Goal: Transaction & Acquisition: Purchase product/service

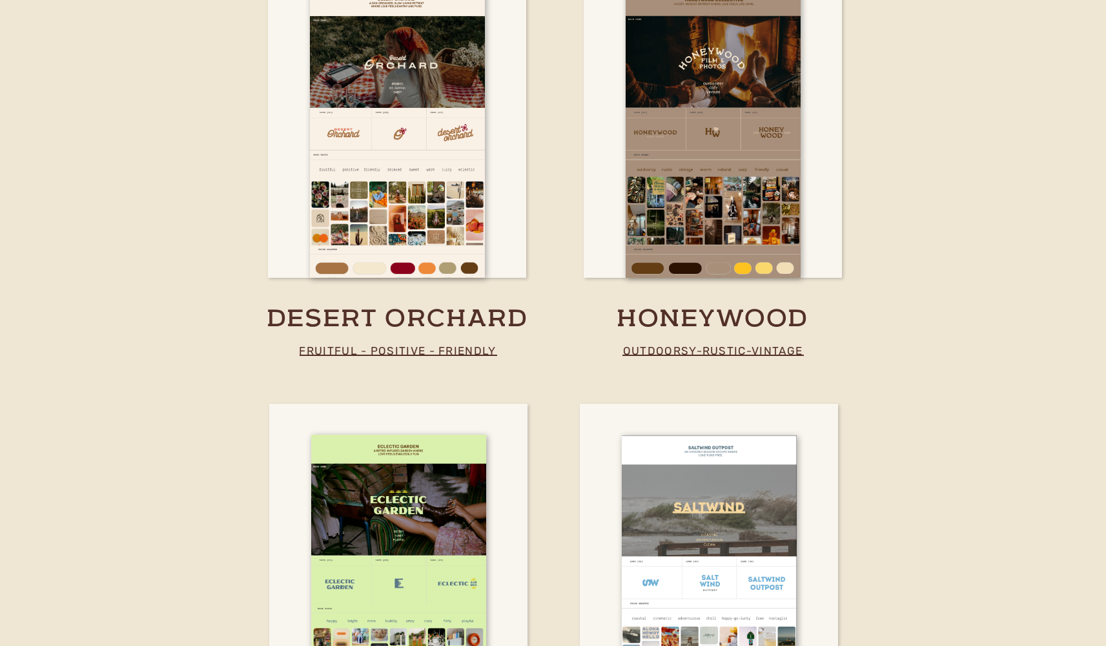
scroll to position [2408, 0]
click at [706, 306] on h3 "honeywood" at bounding box center [713, 319] width 342 height 32
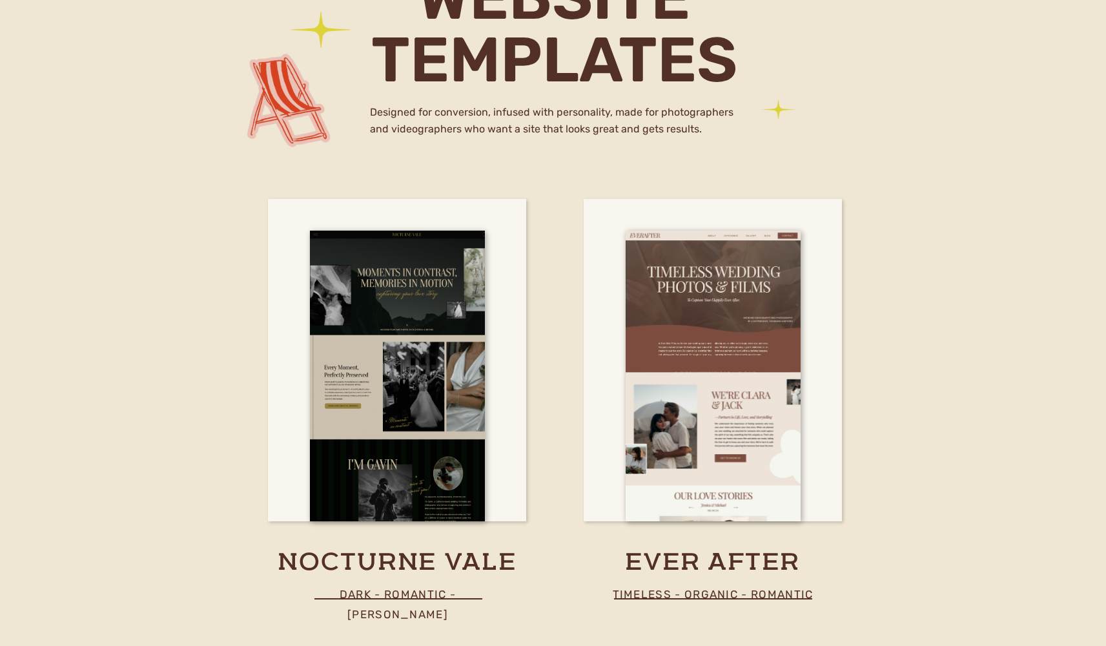
scroll to position [3779, 0]
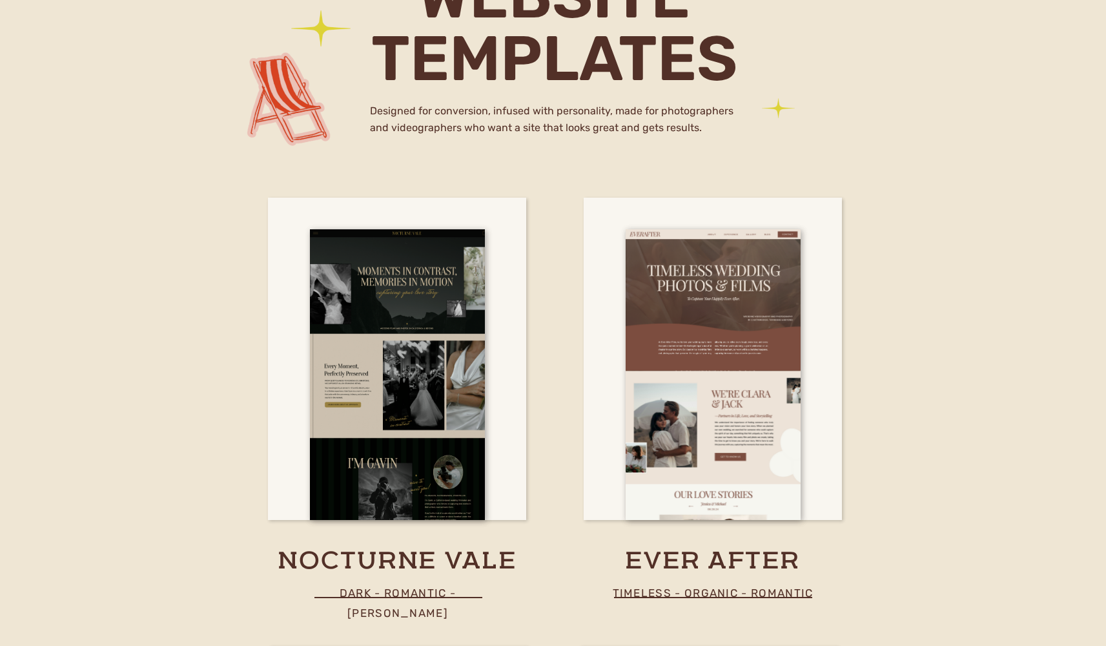
click at [465, 592] on p "dark - romantic - moody" at bounding box center [398, 592] width 218 height 19
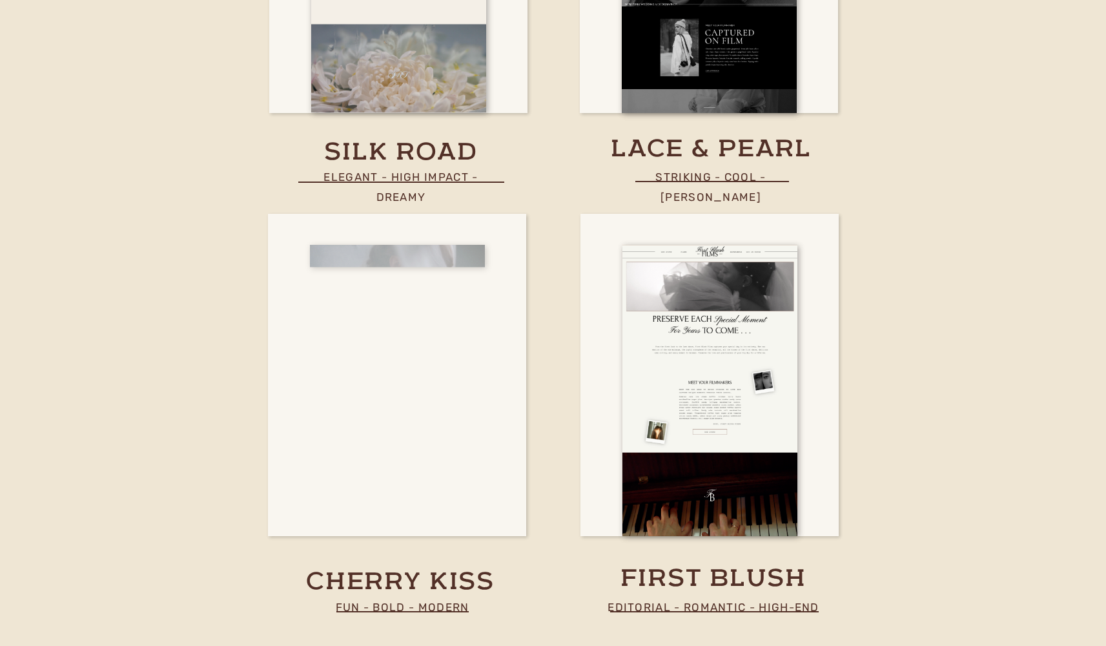
scroll to position [4634, 0]
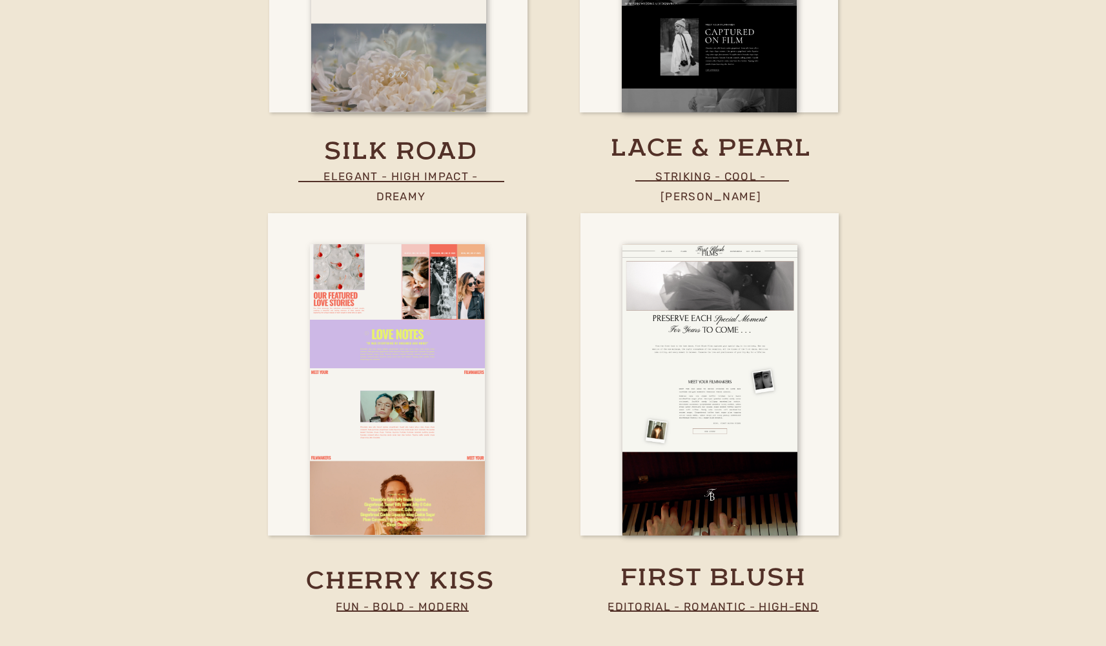
click at [462, 395] on div at bounding box center [397, 389] width 175 height 290
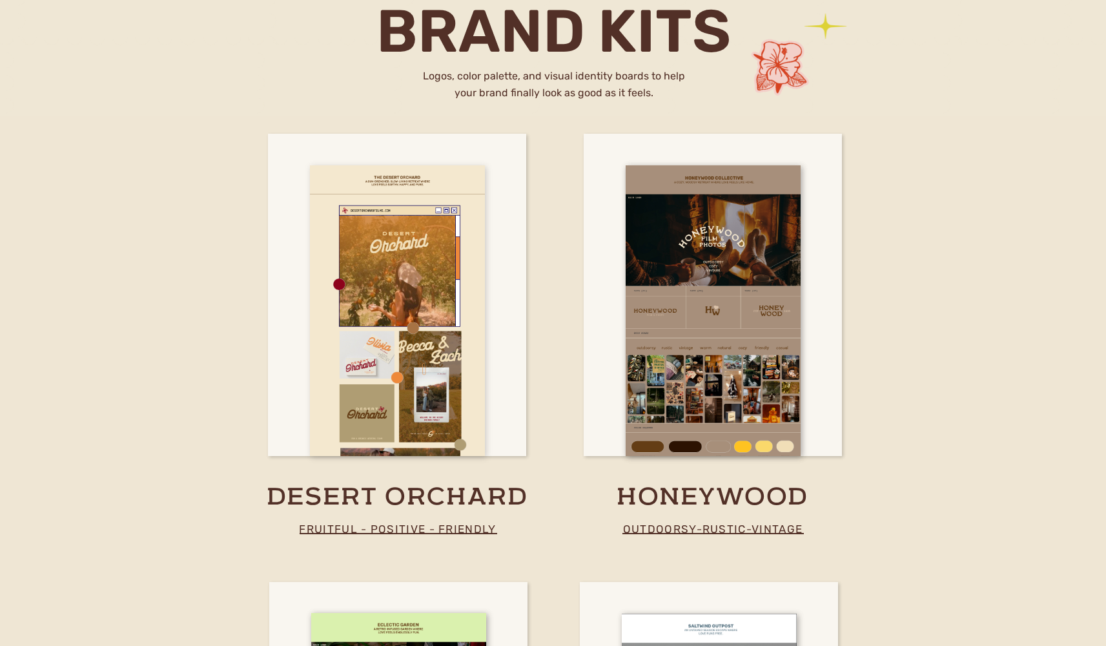
scroll to position [2233, 0]
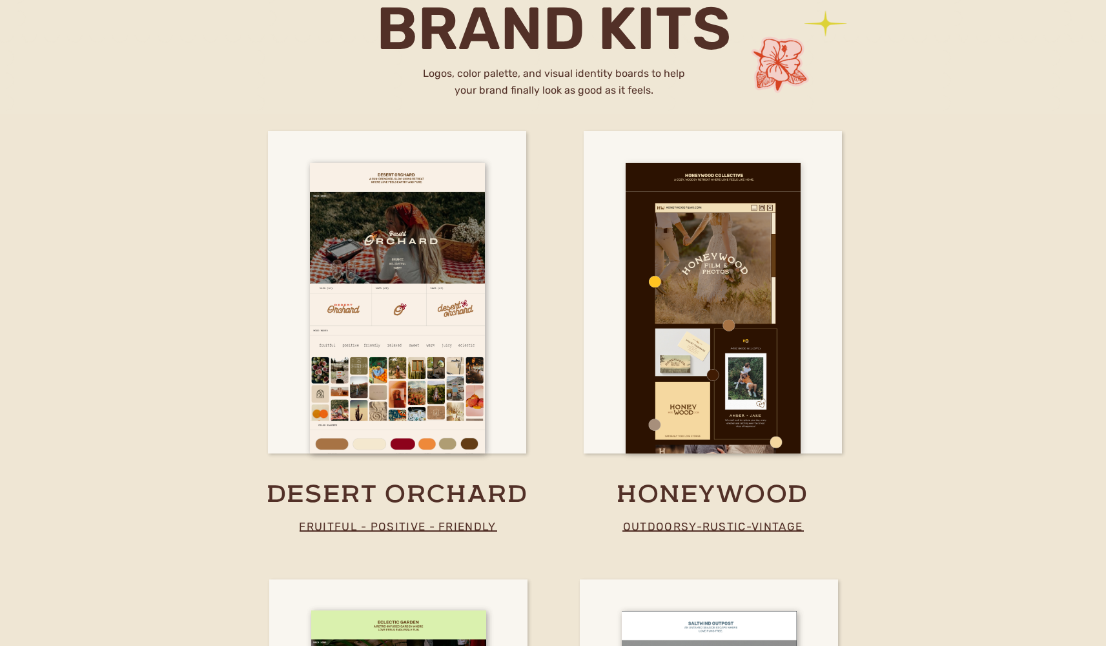
click at [716, 356] on div at bounding box center [713, 308] width 175 height 290
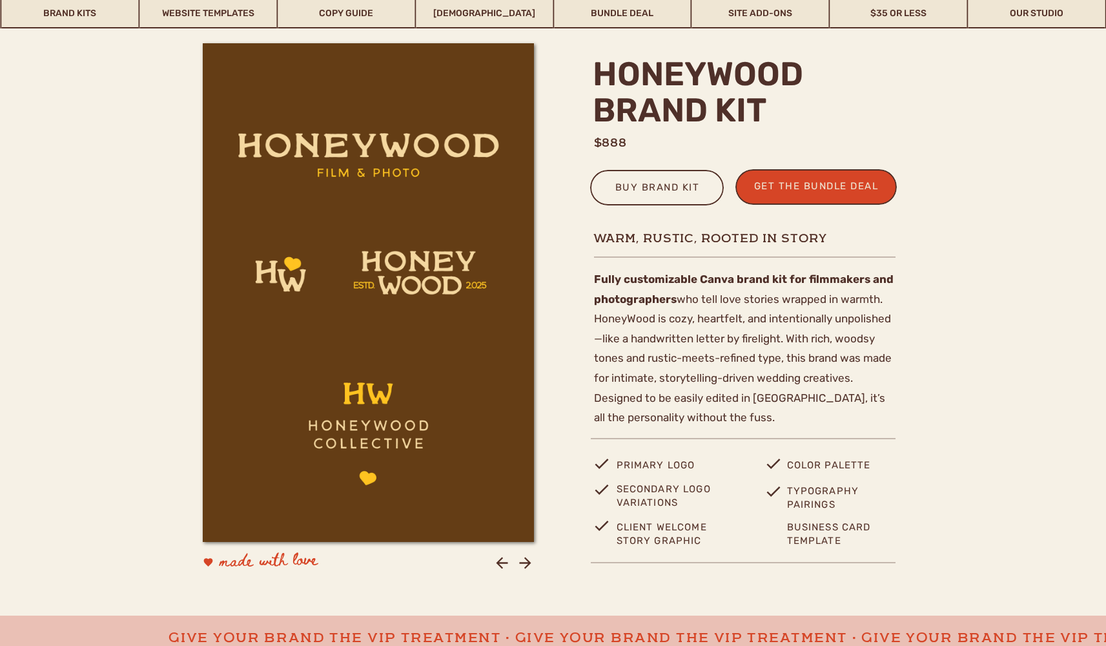
scroll to position [395, 0]
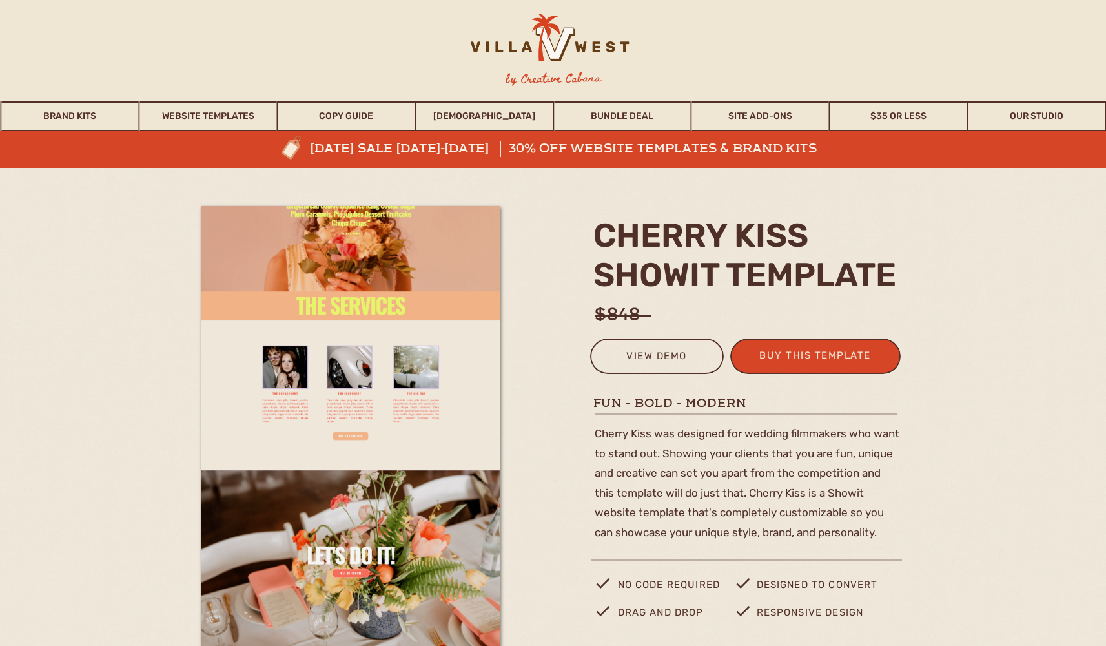
scroll to position [170, 0]
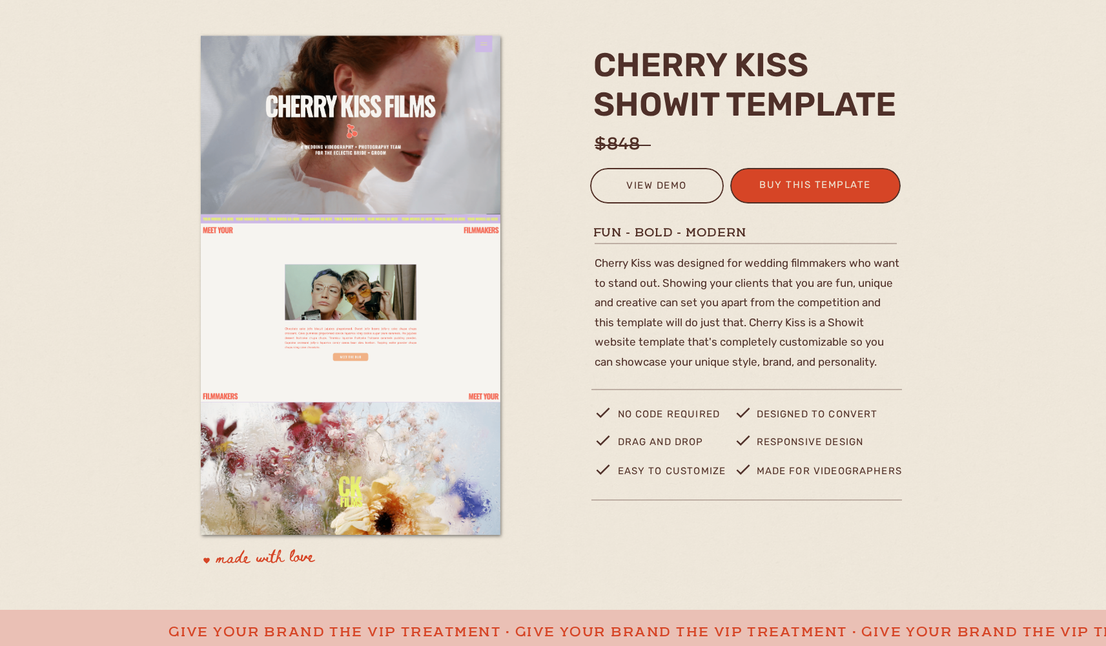
click at [828, 196] on div "buy this template" at bounding box center [815, 186] width 127 height 21
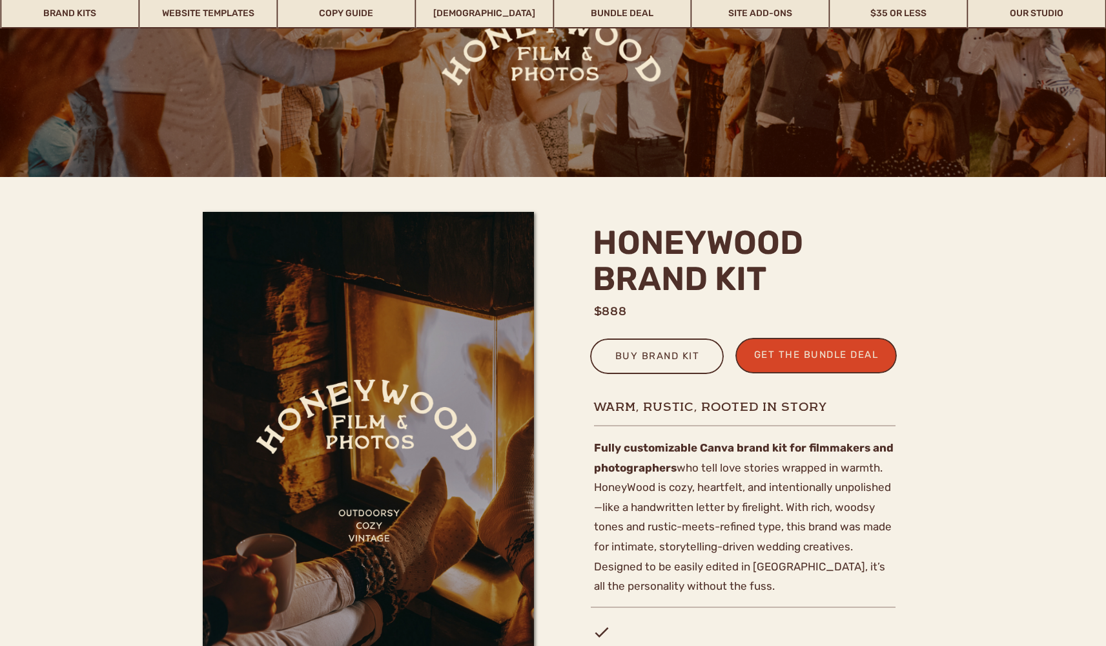
scroll to position [230, 0]
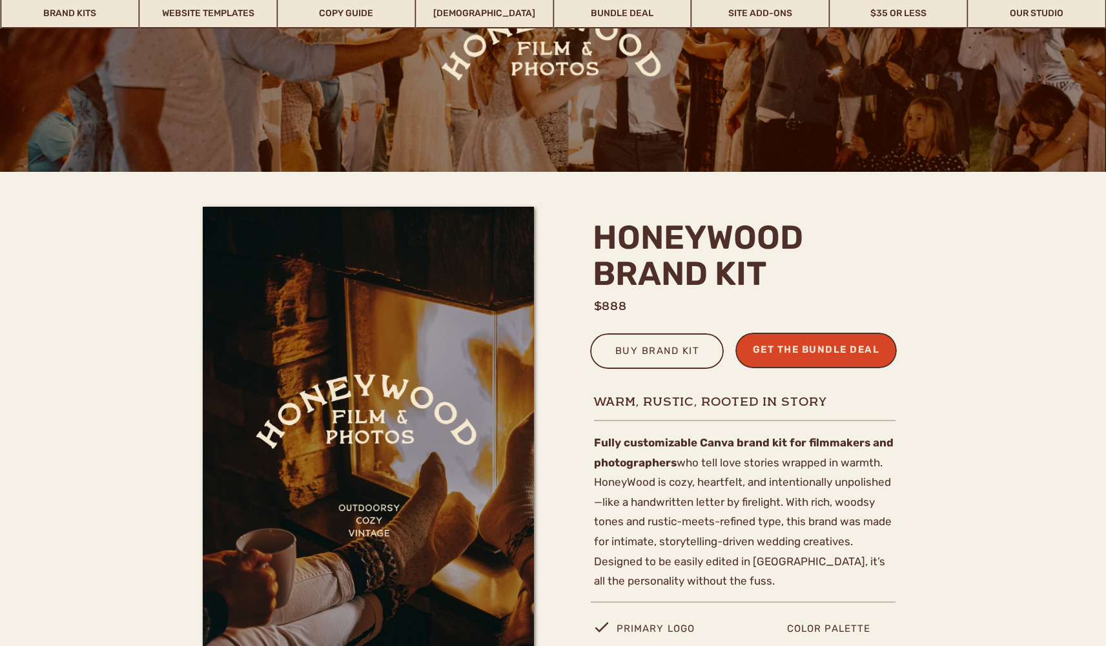
click at [792, 356] on div "get the bundle deal" at bounding box center [816, 351] width 137 height 21
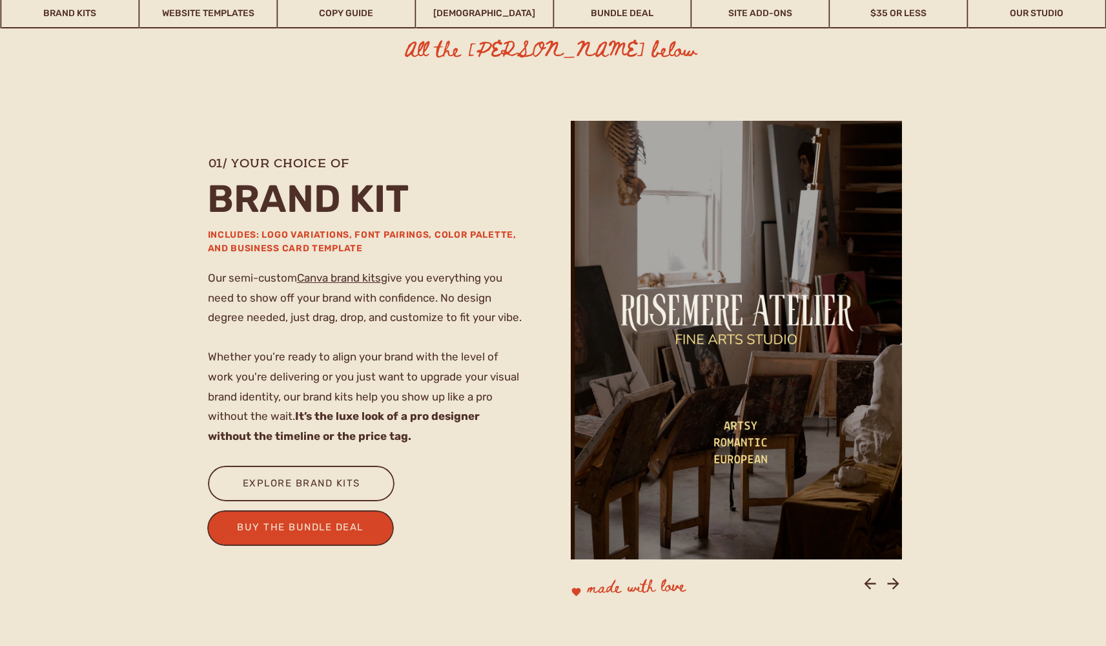
scroll to position [811, 0]
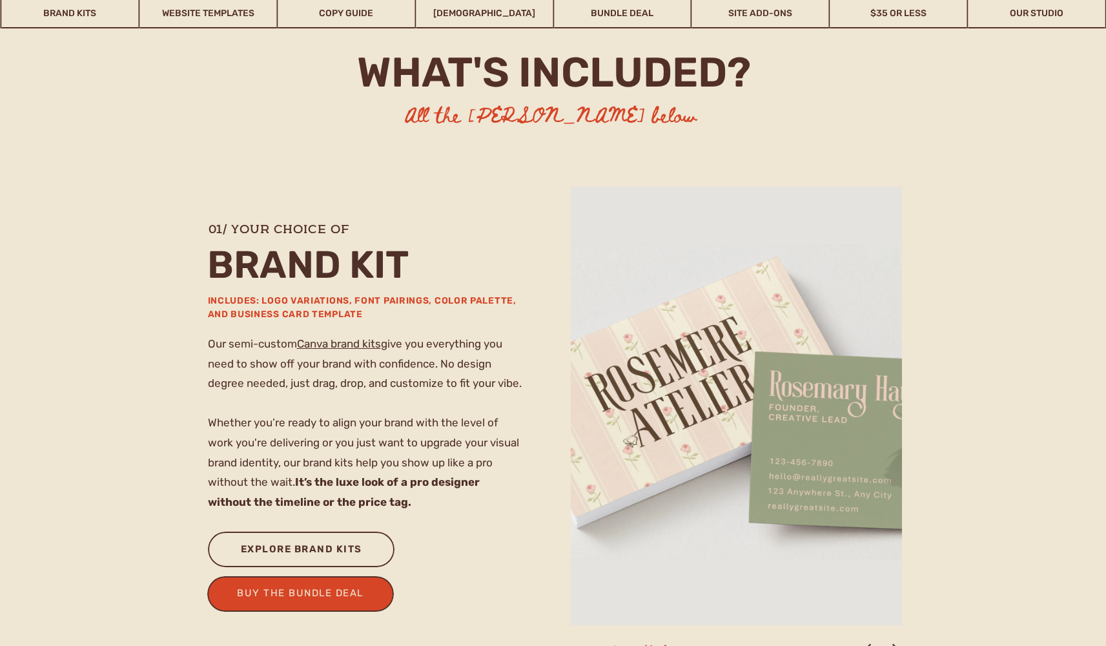
click at [318, 558] on div "explore brand kits" at bounding box center [301, 550] width 139 height 21
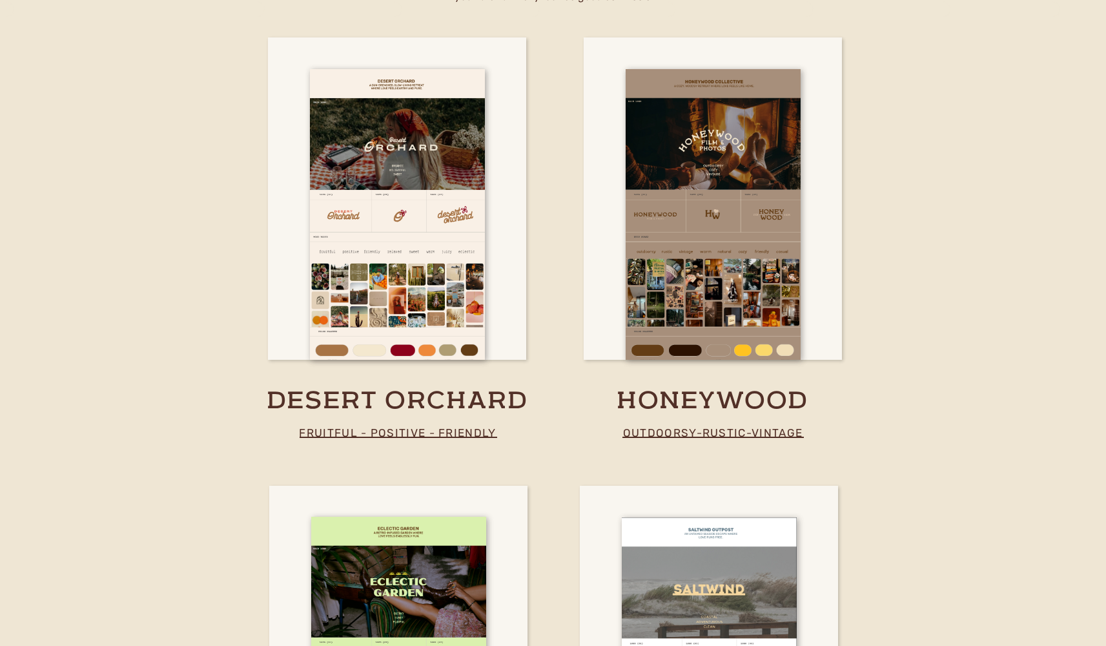
scroll to position [2326, 0]
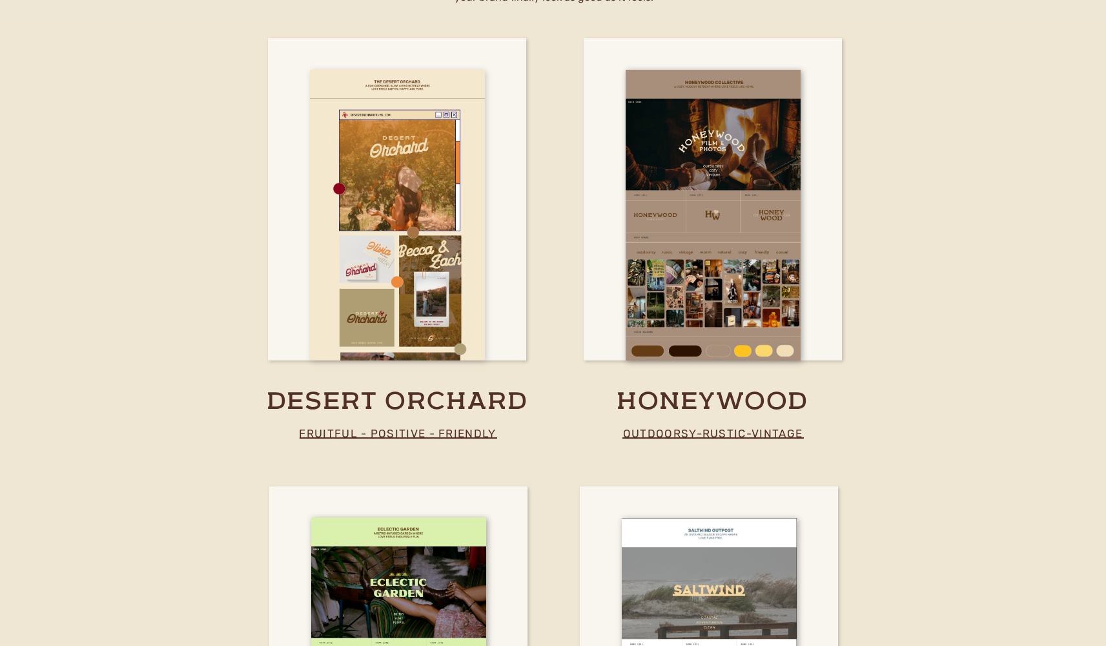
click at [469, 326] on div at bounding box center [397, 215] width 175 height 290
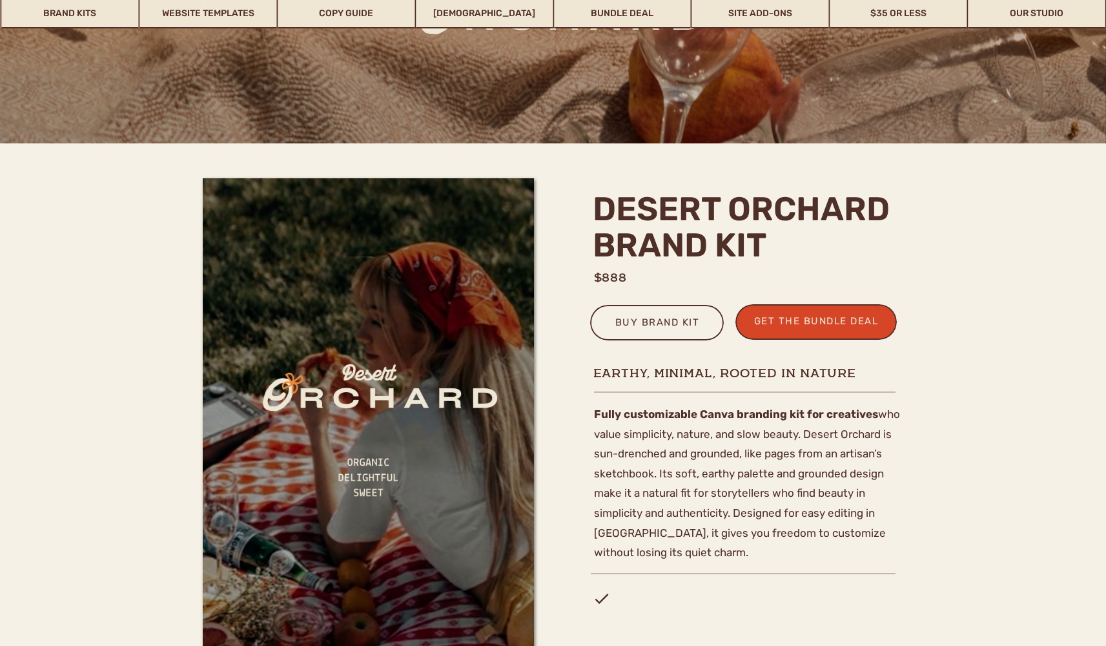
scroll to position [263, 0]
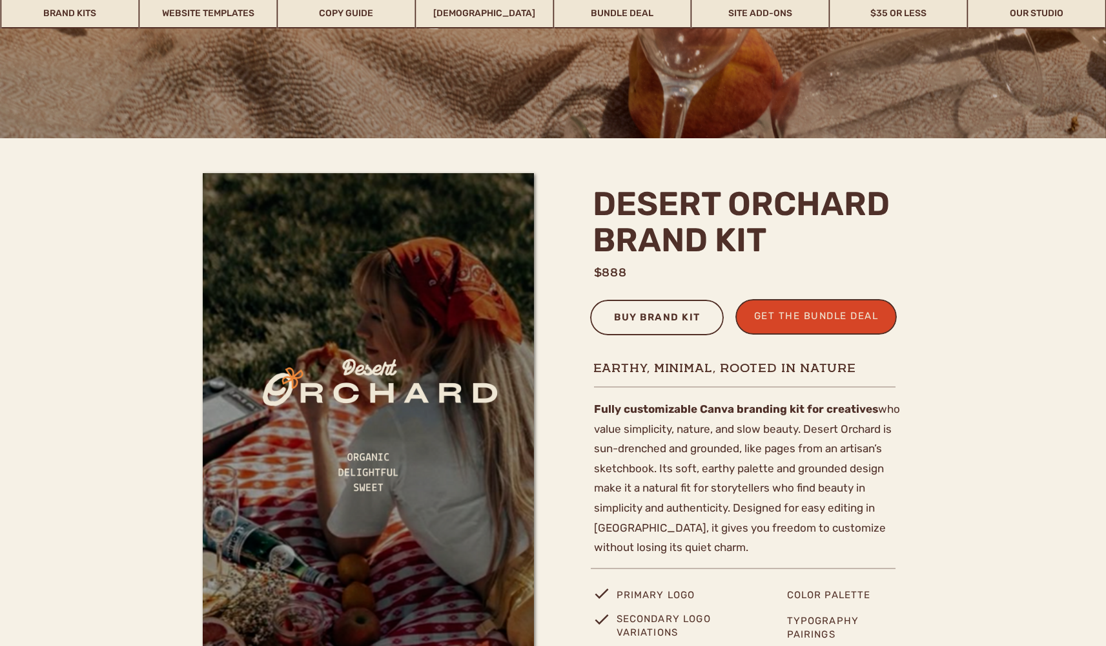
click at [606, 318] on div "buy brand kit" at bounding box center [658, 319] width 104 height 21
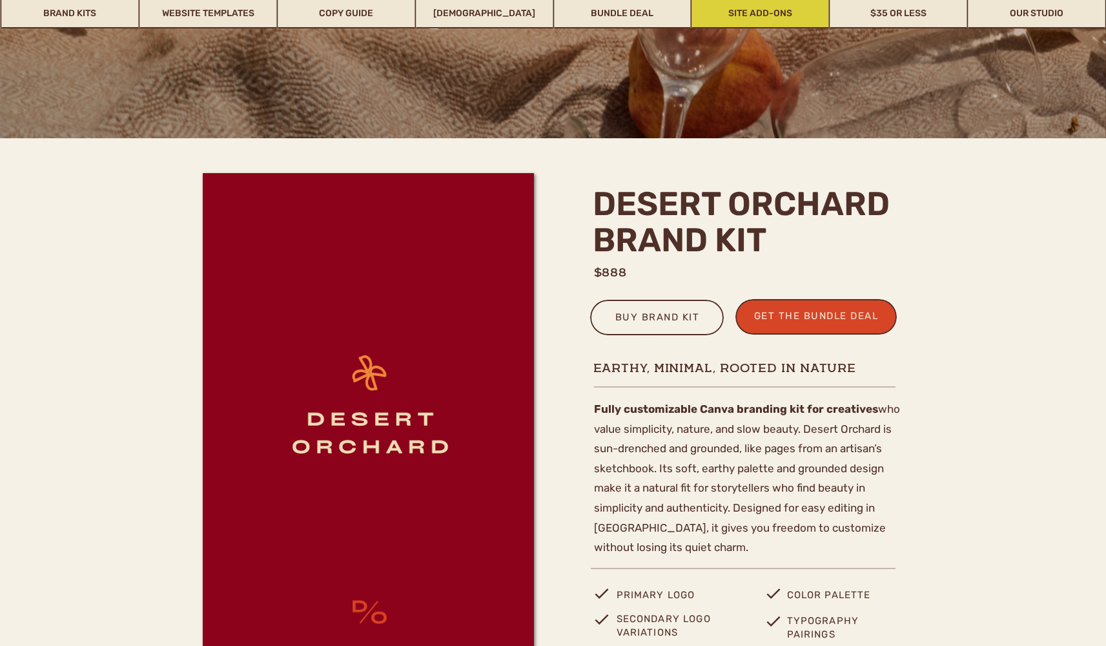
click at [747, 0] on link "Site Add-Ons" at bounding box center [760, 14] width 137 height 30
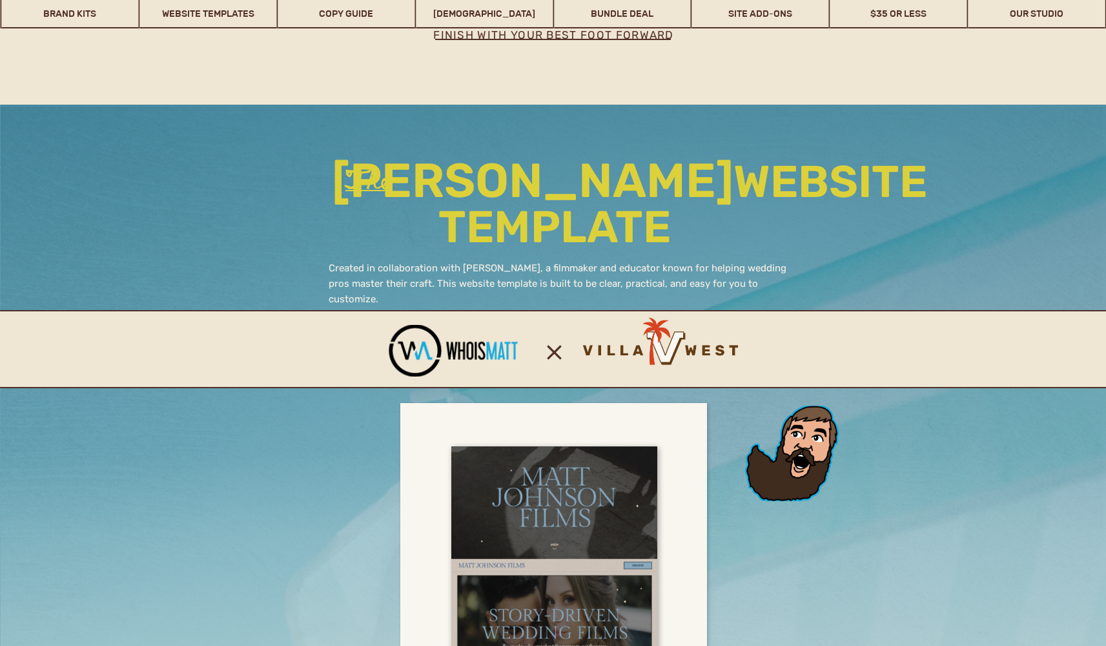
scroll to position [8041, 0]
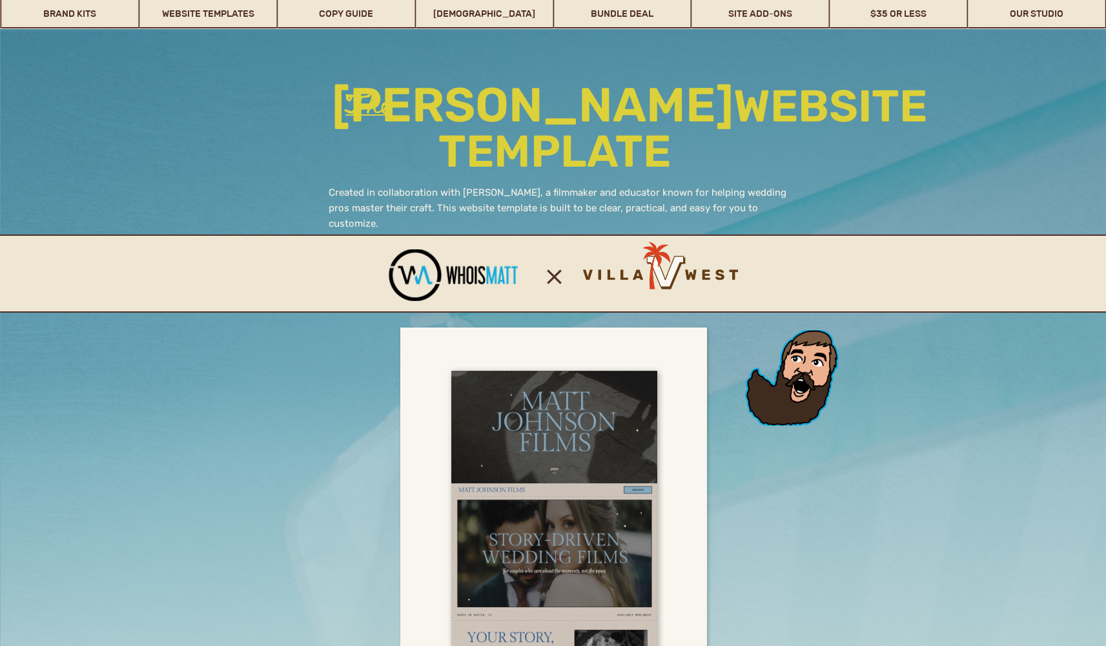
click at [667, 272] on div at bounding box center [659, 272] width 198 height 198
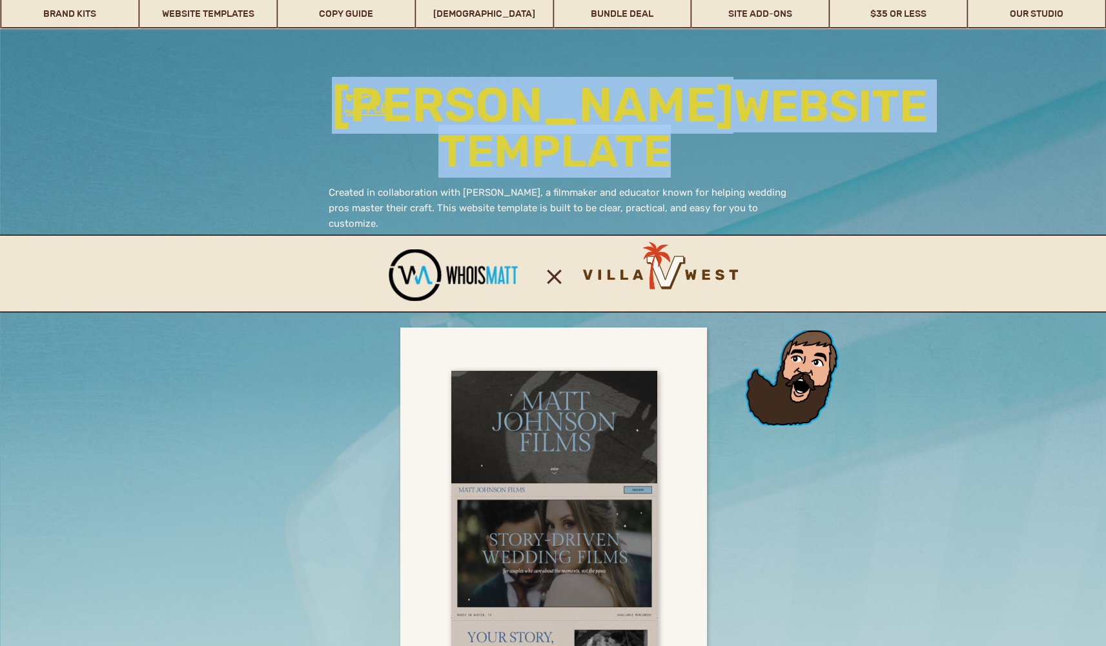
drag, startPoint x: 744, startPoint y: 296, endPoint x: 380, endPoint y: 276, distance: 363.9
click at [380, 276] on div "matt johnson website template matt johnson 1-page website for wedding videograp…" at bounding box center [553, 409] width 775 height 760
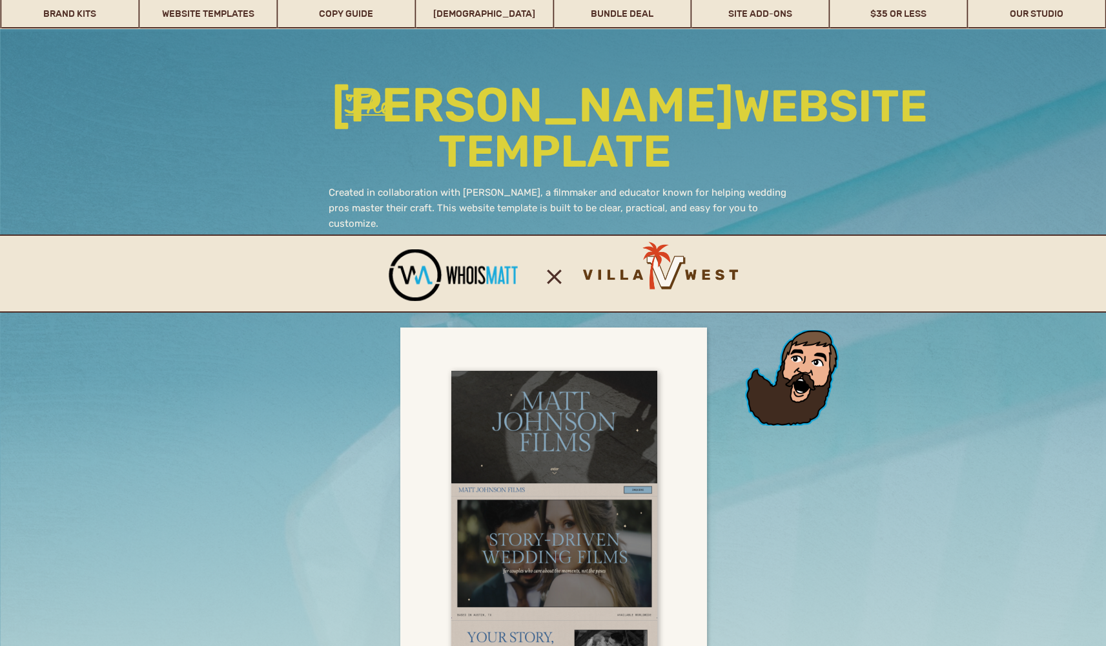
click at [512, 248] on div at bounding box center [555, 273] width 1127 height 78
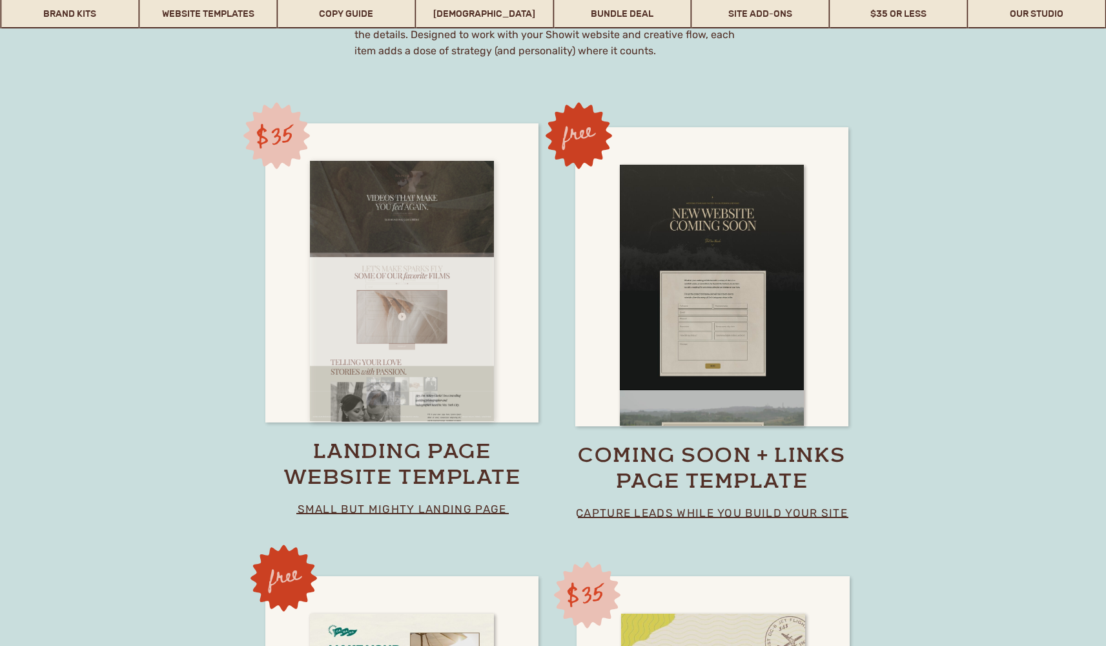
scroll to position [8959, 0]
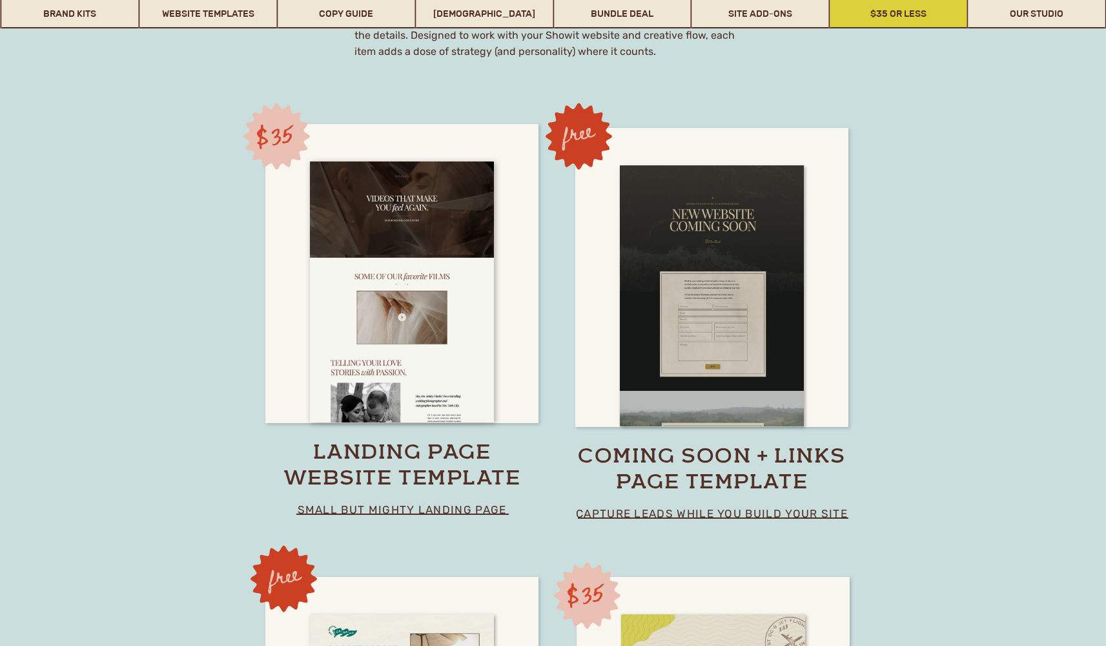
click at [849, 12] on link "$35 or Less" at bounding box center [898, 14] width 137 height 30
